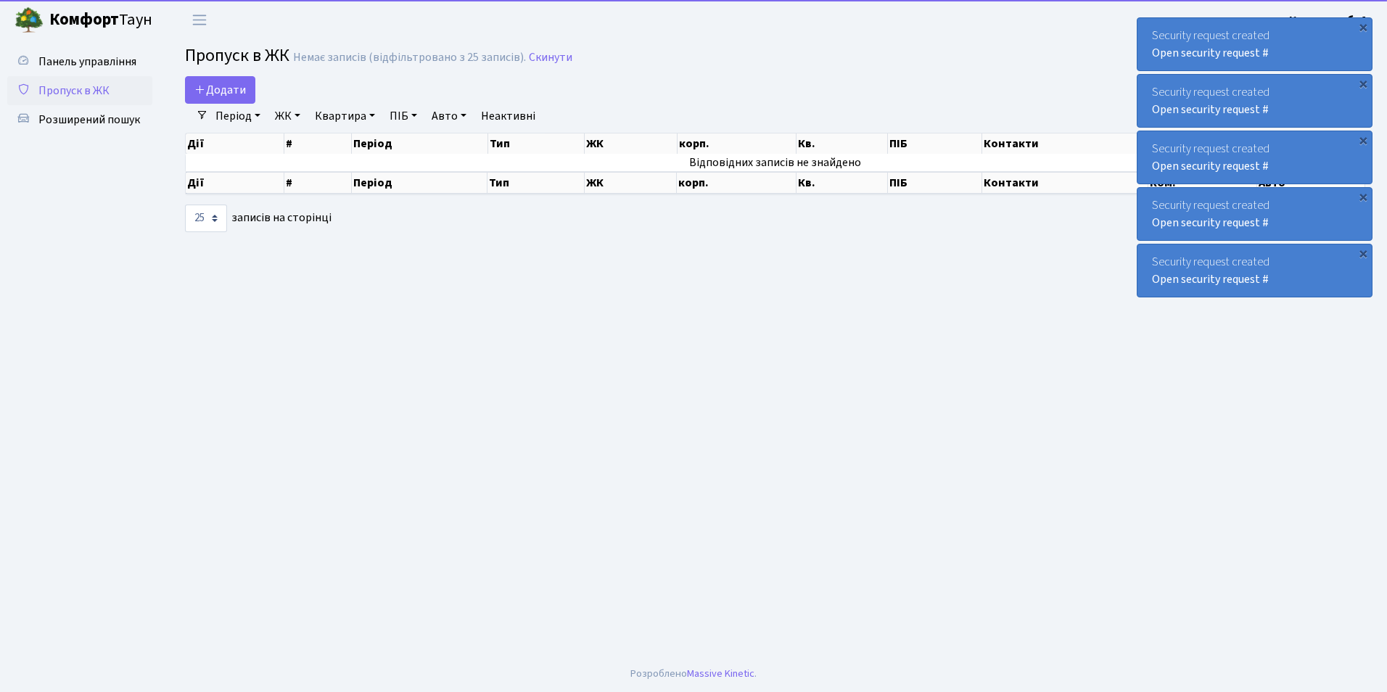
select select "25"
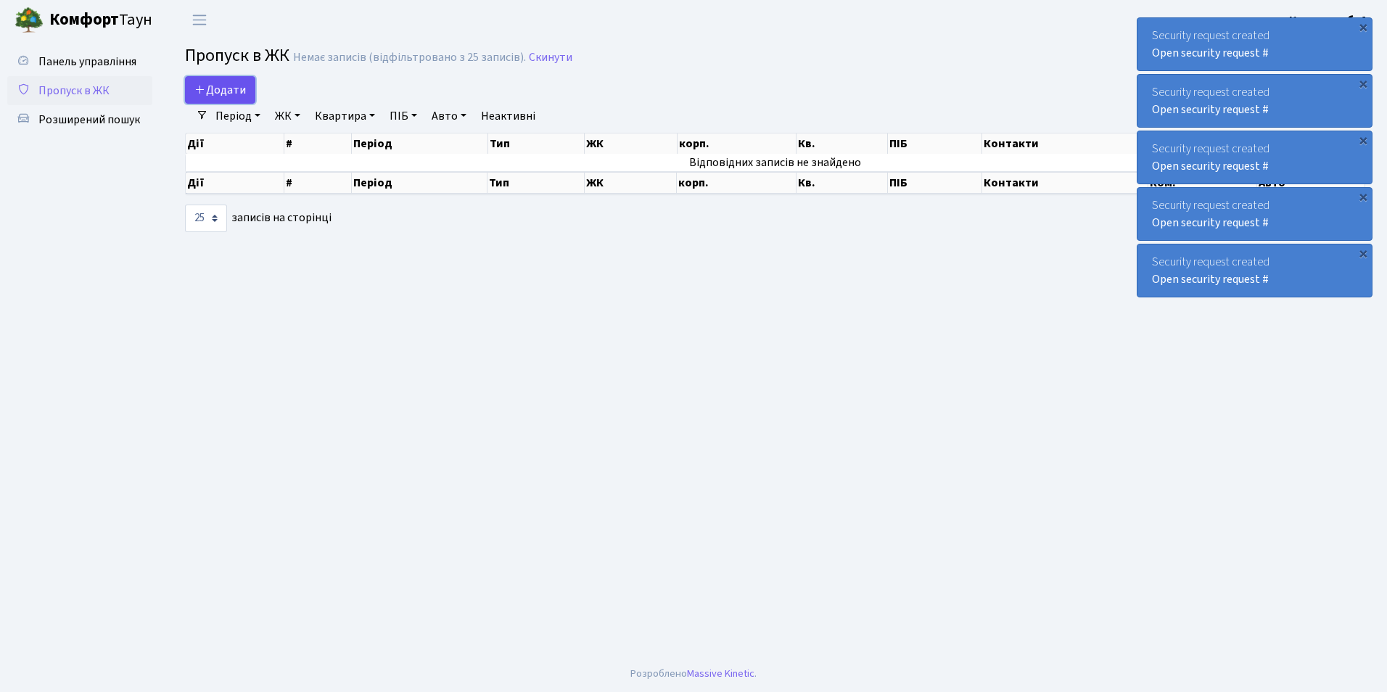
click at [215, 87] on span "Додати" at bounding box center [220, 90] width 52 height 16
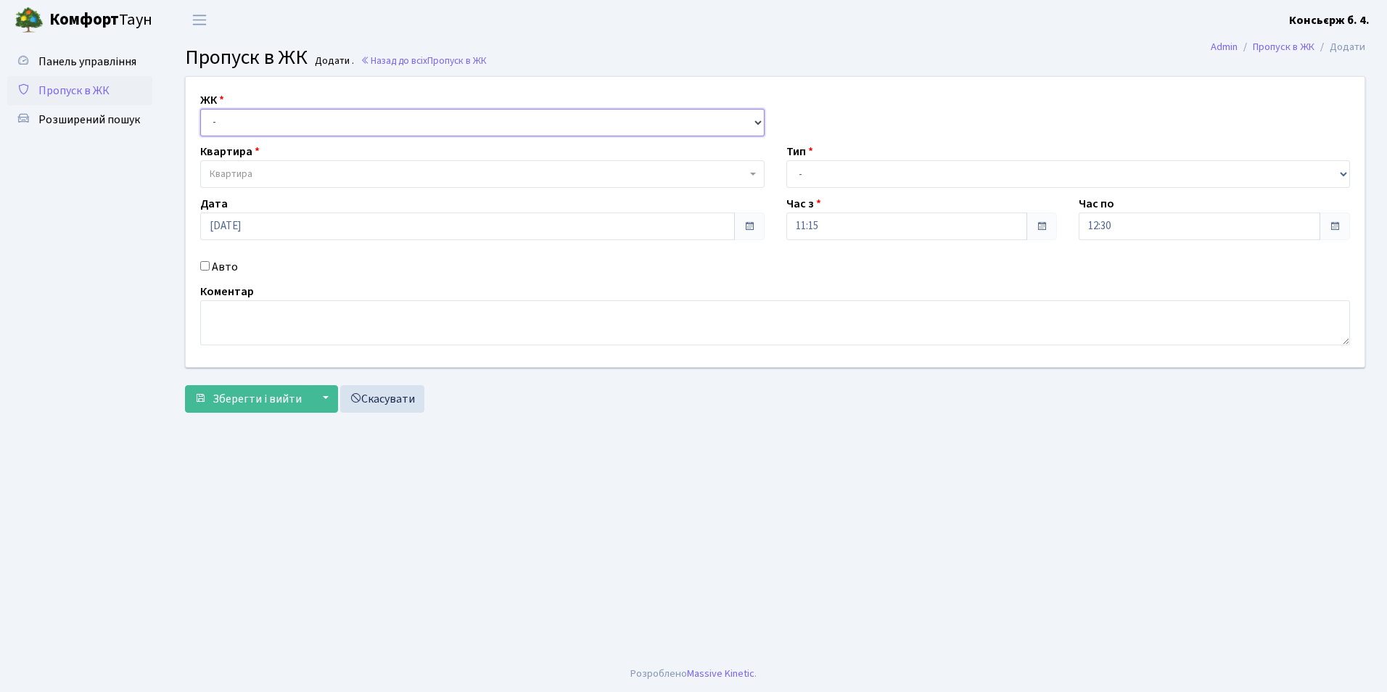
click at [252, 123] on select "- [STREET_ADDRESS]" at bounding box center [482, 123] width 564 height 28
select select "325"
click at [200, 109] on select "- [STREET_ADDRESS]" at bounding box center [482, 123] width 564 height 28
select select
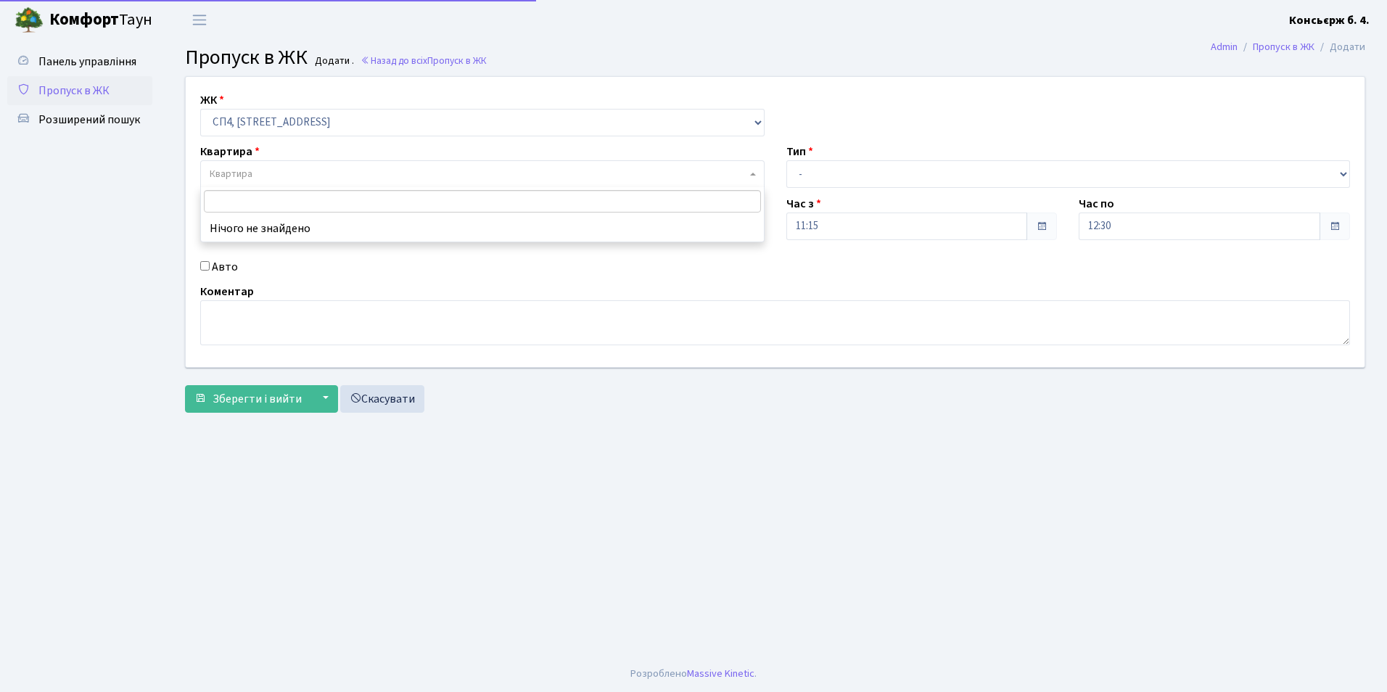
click at [254, 176] on span "Квартира" at bounding box center [478, 174] width 537 height 15
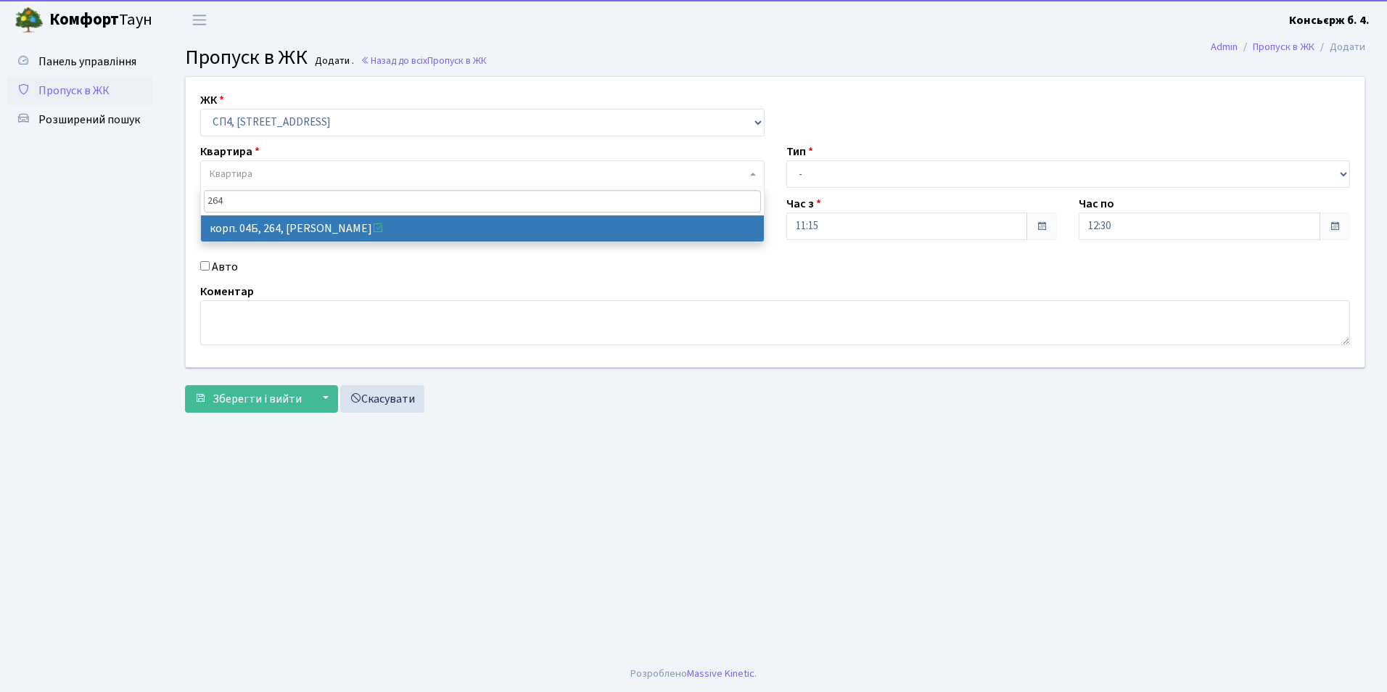
type input "264"
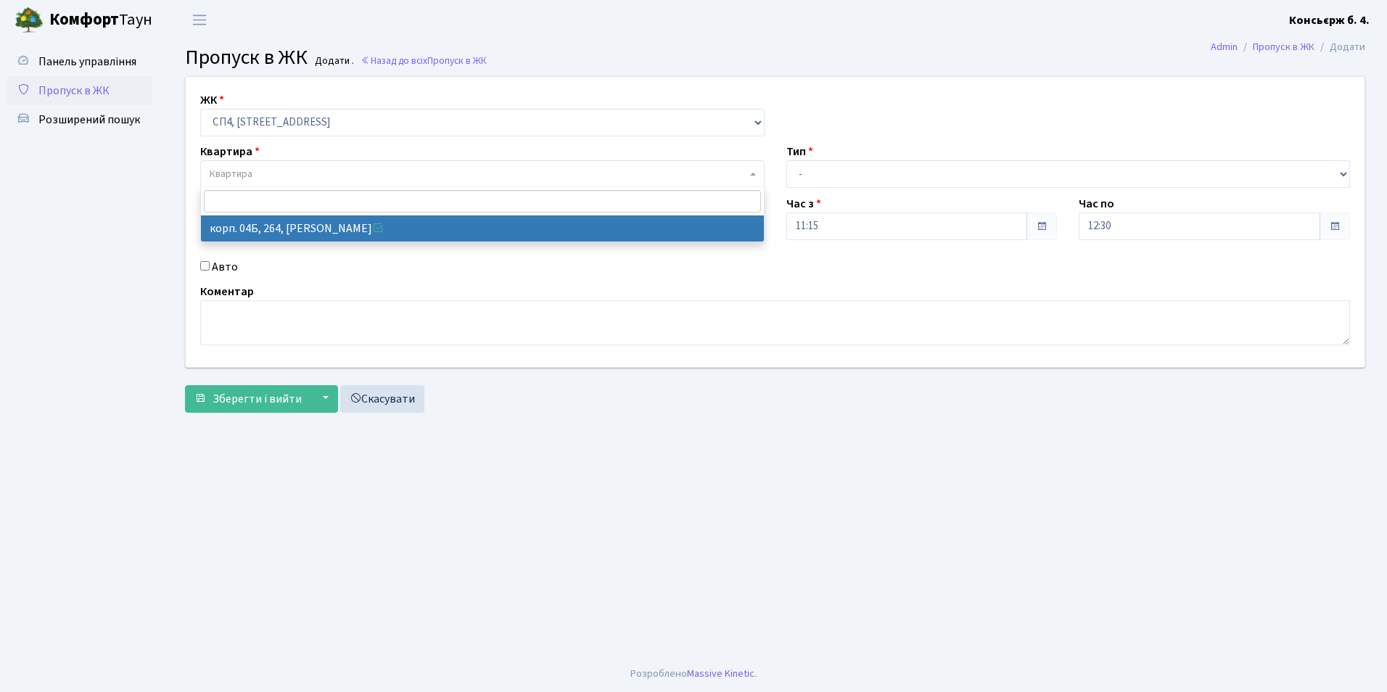
select select "21292"
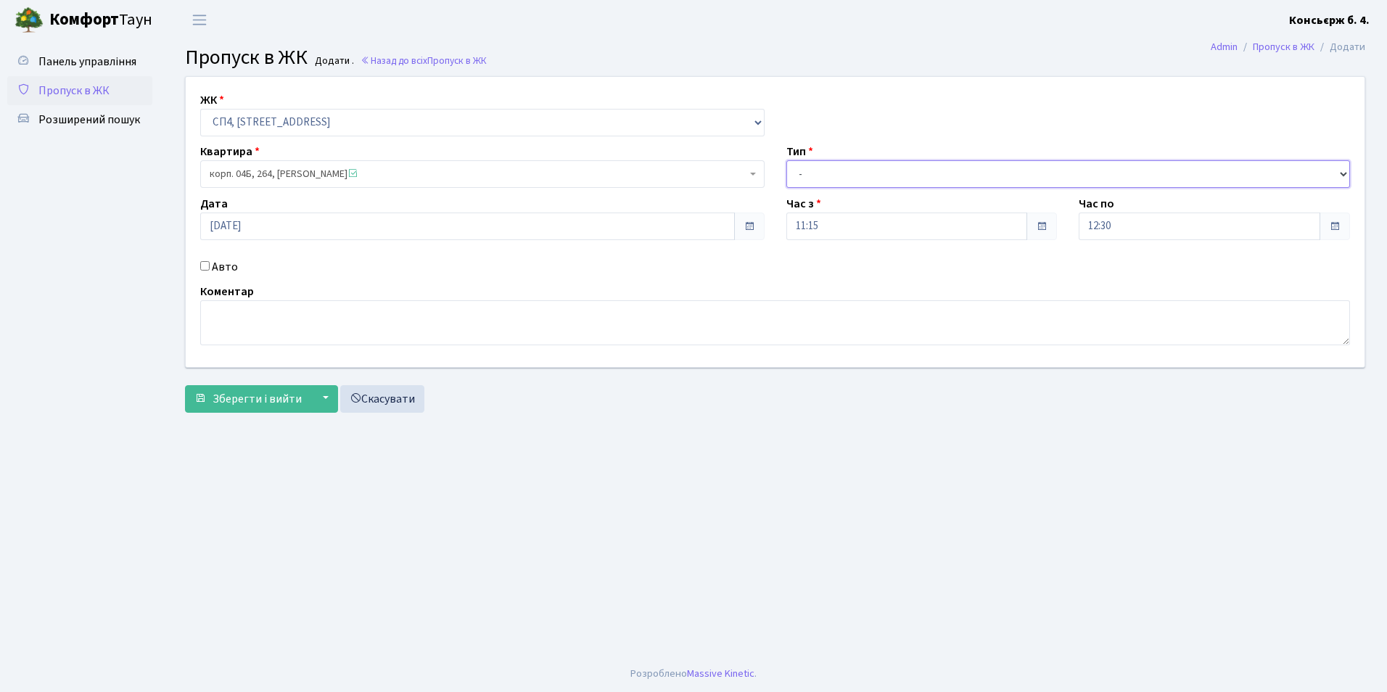
click at [858, 169] on select "- Доставка Таксі Гості Сервіс" at bounding box center [1069, 174] width 564 height 28
select select "1"
click at [787, 160] on select "- Доставка Таксі Гості Сервіс" at bounding box center [1069, 174] width 564 height 28
click at [205, 266] on input "Авто" at bounding box center [204, 265] width 9 height 9
checkbox input "true"
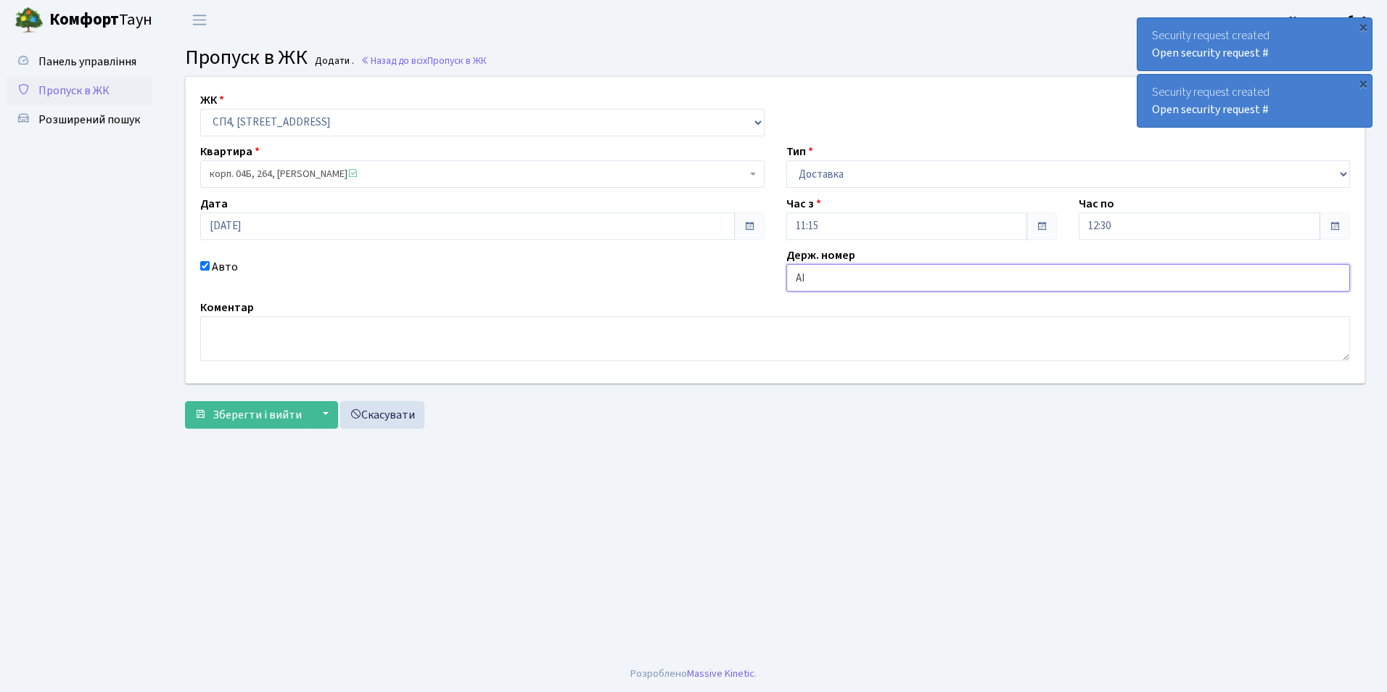
click at [802, 276] on input "АІ" at bounding box center [1069, 278] width 564 height 28
drag, startPoint x: 800, startPoint y: 278, endPoint x: 858, endPoint y: 284, distance: 58.4
click at [858, 284] on input "АІ" at bounding box center [1069, 278] width 564 height 28
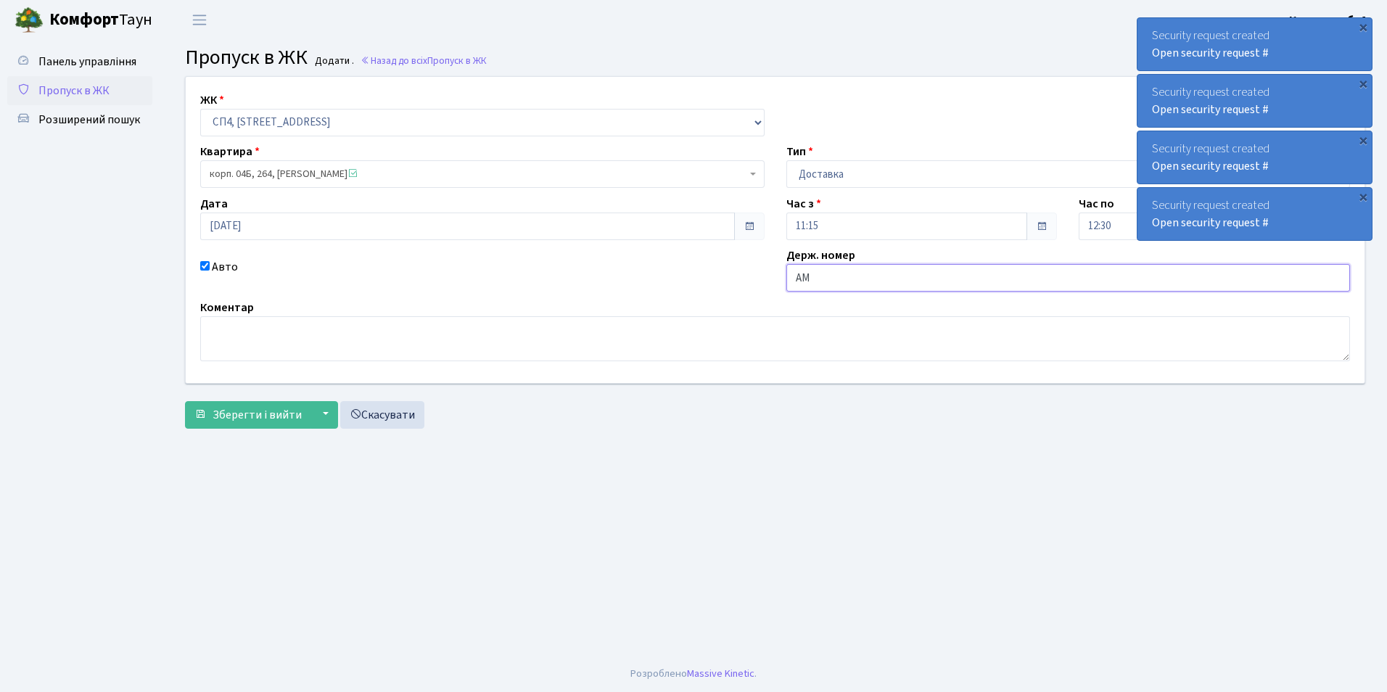
click at [809, 278] on input "АМ" at bounding box center [1069, 278] width 564 height 28
type input "АМ8242СХ"
click at [257, 421] on span "Зберегти і вийти" at bounding box center [257, 415] width 89 height 16
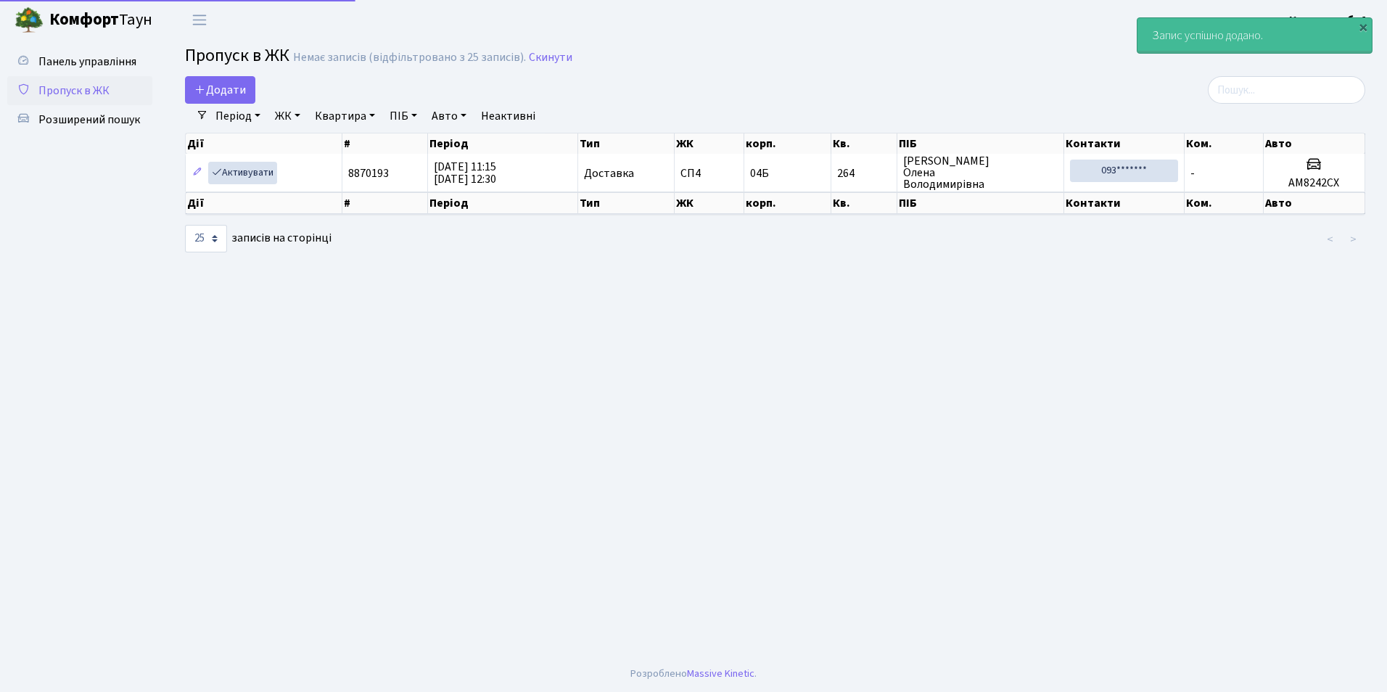
select select "25"
